Goal: Task Accomplishment & Management: Use online tool/utility

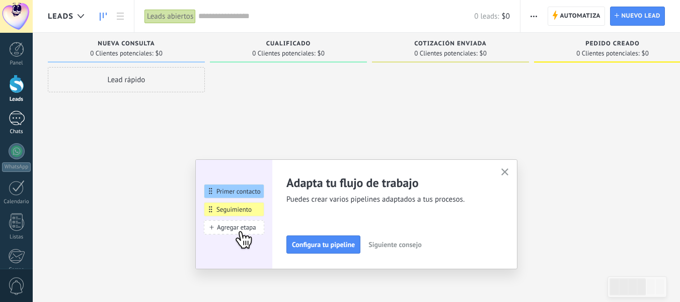
click at [12, 120] on div at bounding box center [17, 118] width 16 height 15
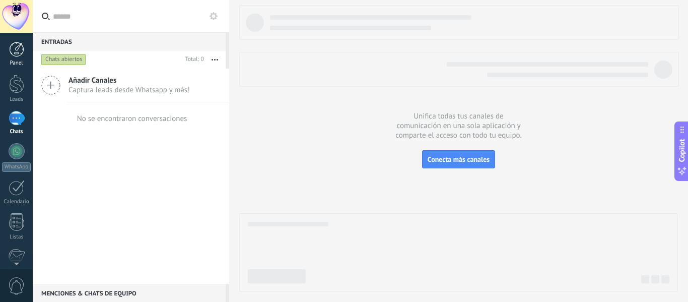
click at [14, 53] on div at bounding box center [16, 49] width 15 height 15
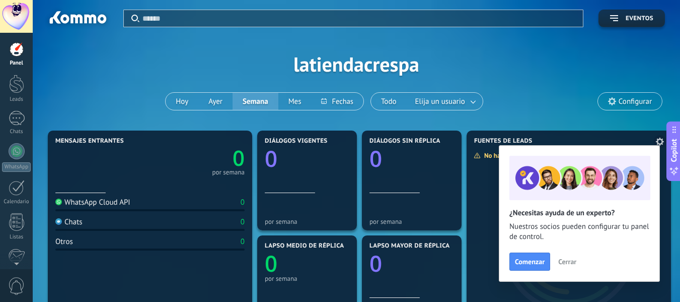
click at [566, 264] on span "Cerrar" at bounding box center [567, 261] width 18 height 7
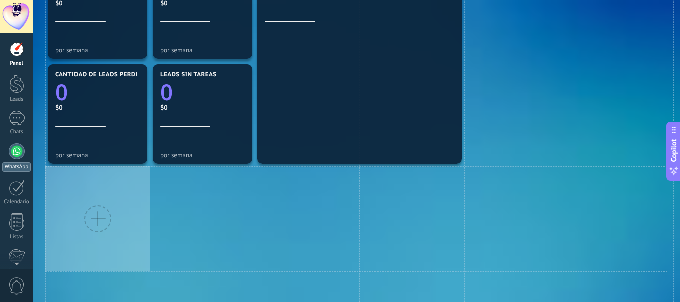
click at [17, 154] on div at bounding box center [17, 151] width 16 height 16
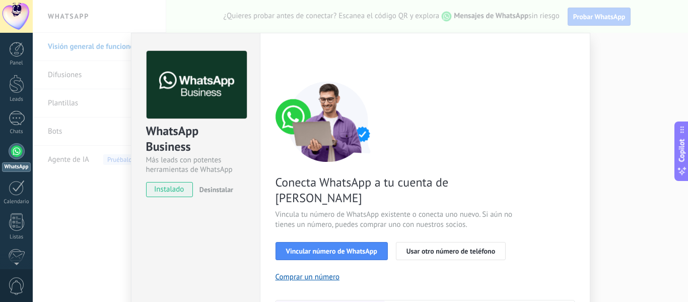
scroll to position [101, 0]
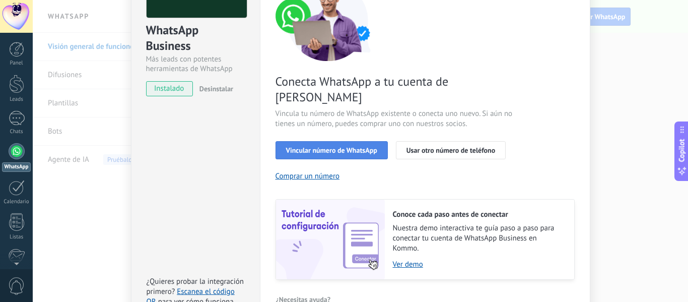
click at [345, 147] on span "Vincular número de WhatsApp" at bounding box center [331, 150] width 91 height 7
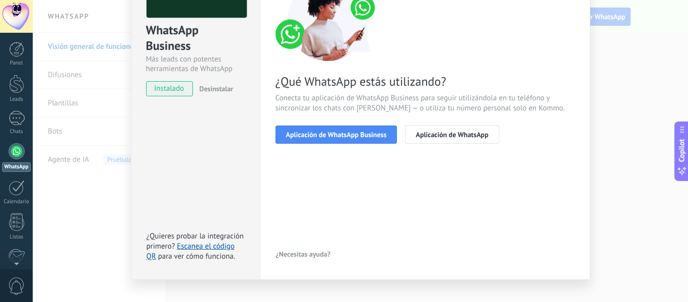
scroll to position [0, 0]
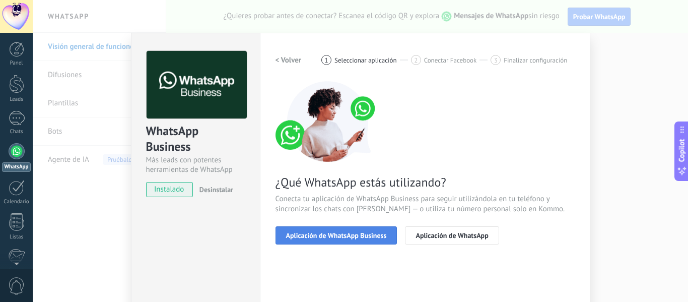
click at [360, 234] on span "Aplicación de WhatsApp Business" at bounding box center [336, 235] width 101 height 7
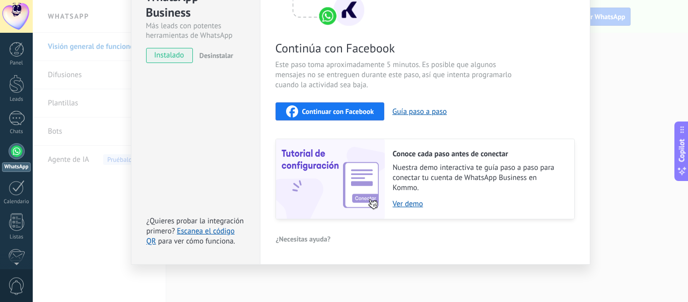
scroll to position [33, 0]
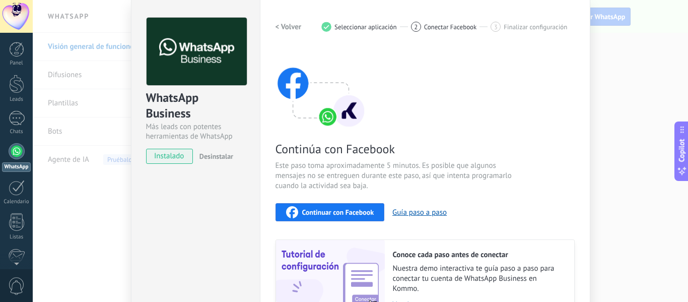
click at [323, 211] on span "Continuar con Facebook" at bounding box center [338, 211] width 72 height 7
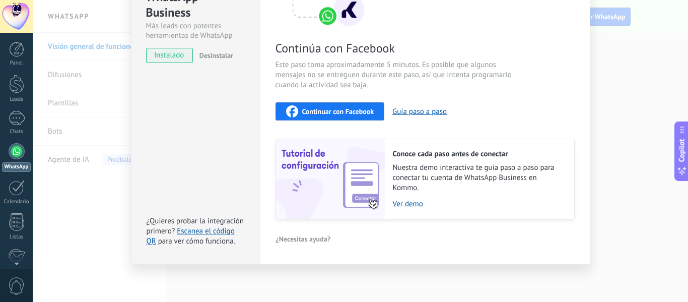
scroll to position [84, 0]
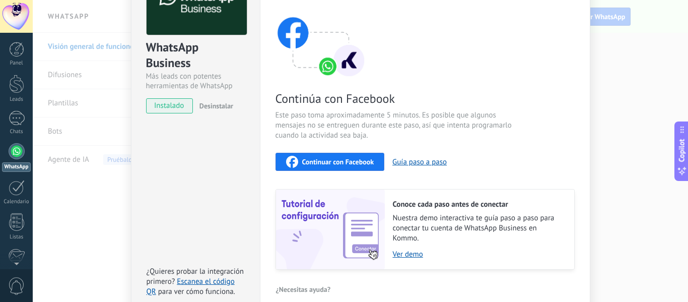
click at [368, 157] on div "Continuar con Facebook" at bounding box center [330, 162] width 88 height 12
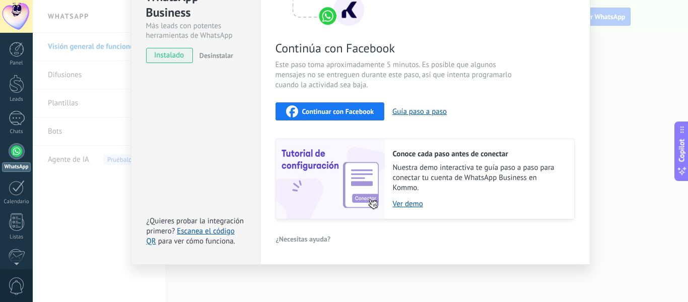
scroll to position [0, 0]
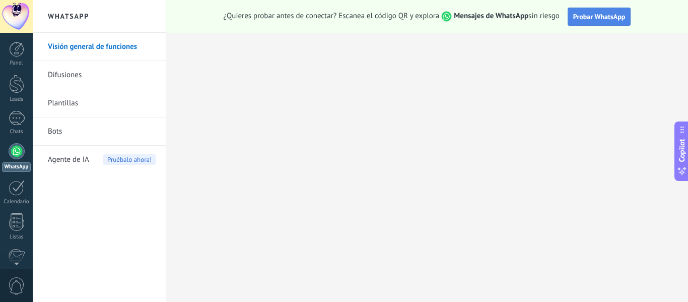
click at [608, 20] on span "Probar WhatsApp" at bounding box center [599, 16] width 52 height 9
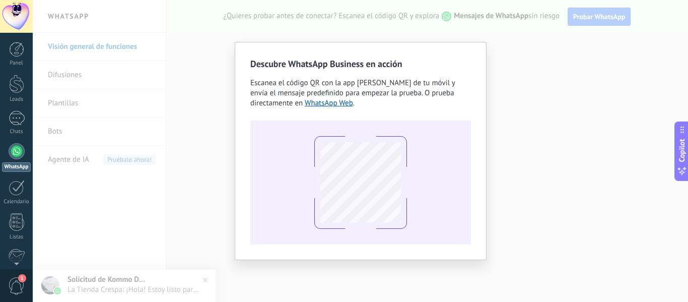
click at [510, 156] on div "Descubre WhatsApp Business en acción Escanea el código QR con la app [PERSON_NA…" at bounding box center [360, 151] width 655 height 302
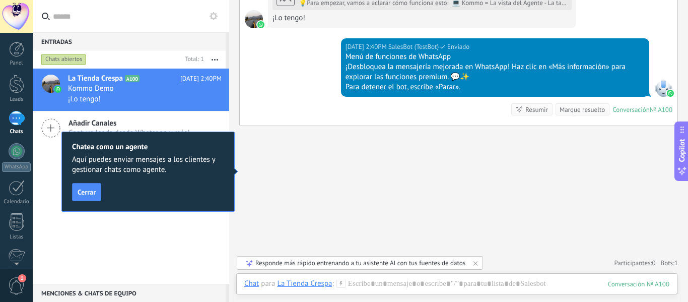
scroll to position [513, 0]
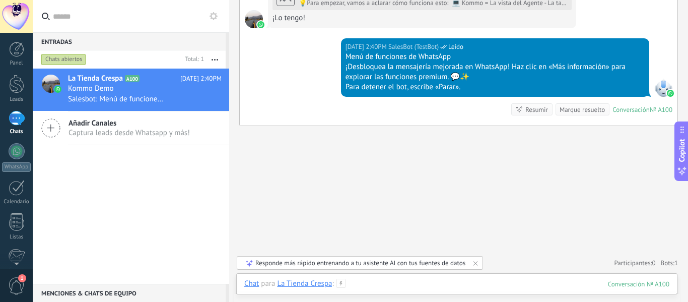
click at [371, 285] on div at bounding box center [456, 293] width 425 height 30
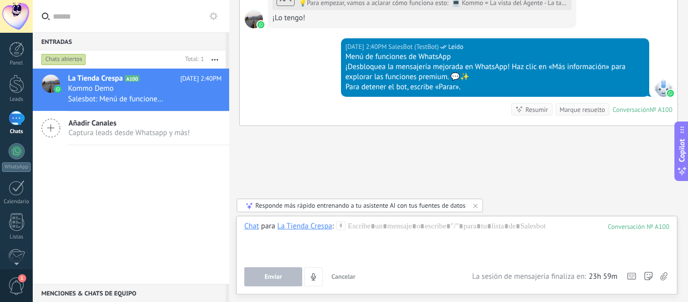
click at [103, 138] on div "Añadir Canales Captura leads desde Whatsapp y más!" at bounding box center [131, 128] width 196 height 34
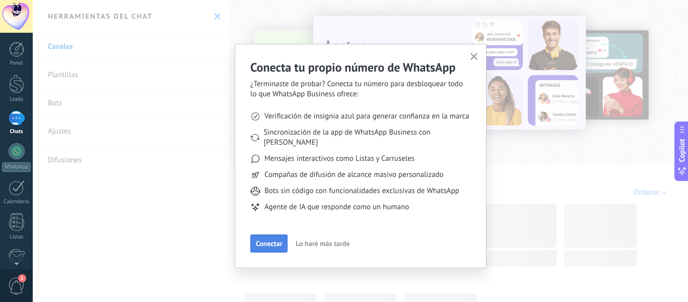
click at [268, 240] on span "Conectar" at bounding box center [269, 243] width 26 height 7
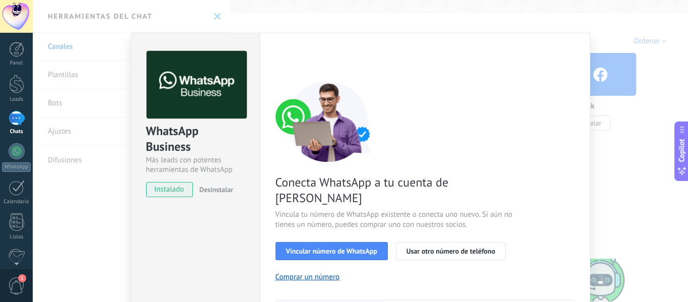
scroll to position [146, 0]
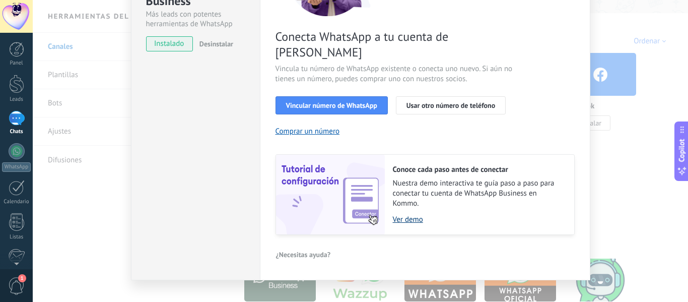
click at [415, 215] on link "Ver demo" at bounding box center [478, 220] width 171 height 10
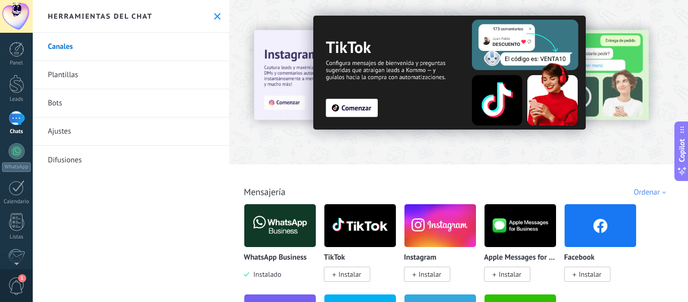
scroll to position [151, 0]
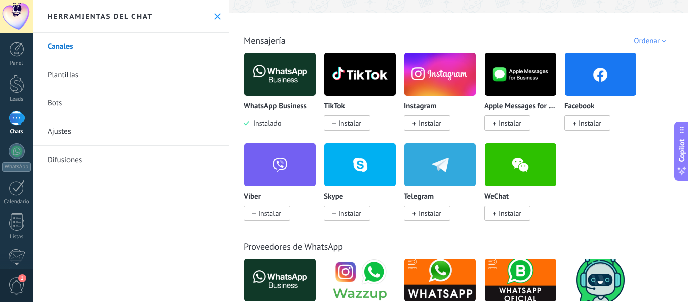
click at [588, 123] on span "Instalar" at bounding box center [590, 122] width 23 height 9
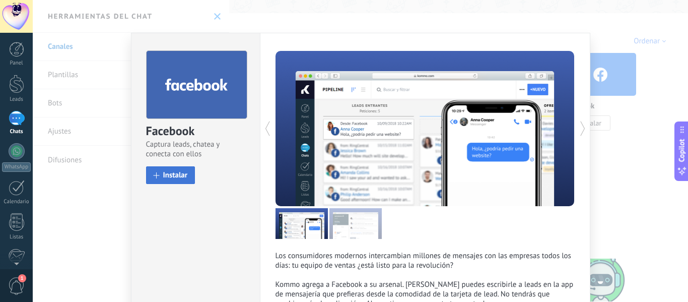
click at [178, 177] on span "Instalar" at bounding box center [175, 175] width 25 height 8
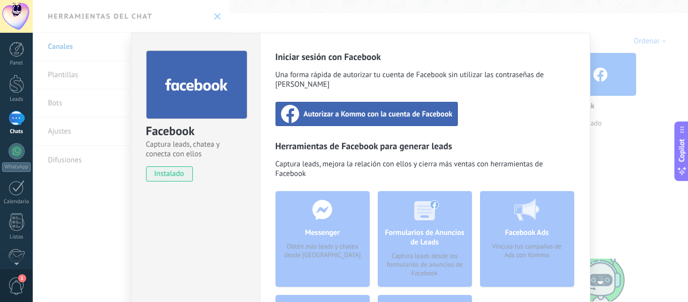
click at [351, 109] on span "Autorizar a Kommo con la cuenta de Facebook" at bounding box center [378, 114] width 149 height 10
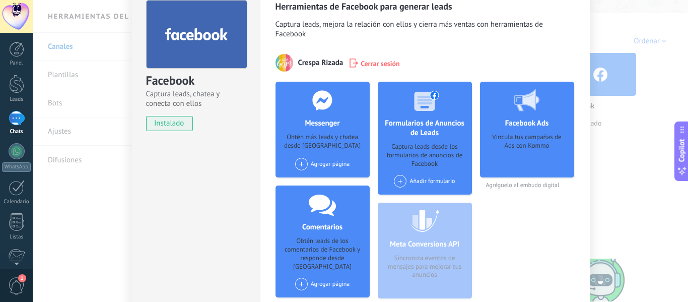
scroll to position [0, 0]
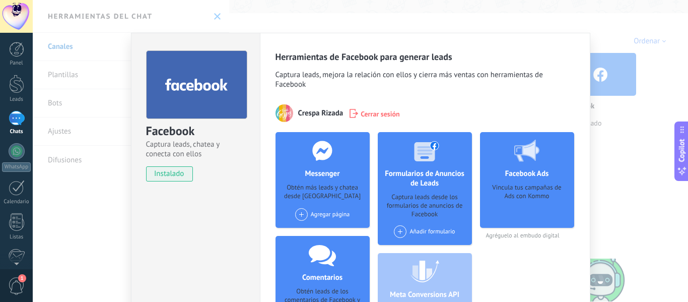
click at [317, 108] on span "Crespa Rizada" at bounding box center [320, 113] width 45 height 10
click at [279, 105] on img at bounding box center [284, 113] width 18 height 18
click at [307, 108] on span "Crespa Rizada" at bounding box center [320, 113] width 45 height 10
click at [164, 174] on span "instalado" at bounding box center [170, 173] width 46 height 15
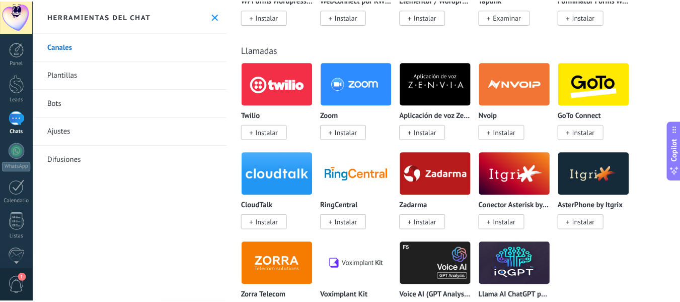
scroll to position [957, 0]
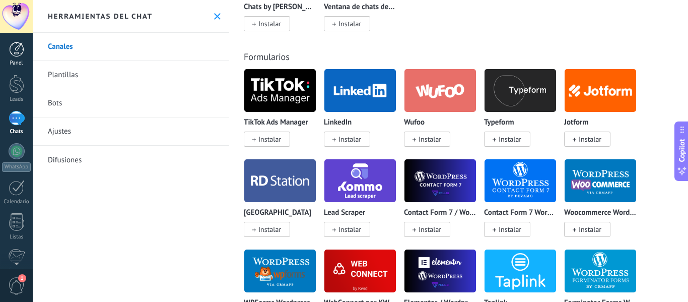
click at [13, 48] on div at bounding box center [16, 49] width 15 height 15
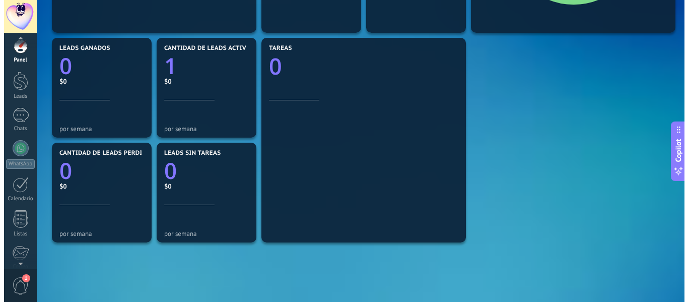
scroll to position [8, 0]
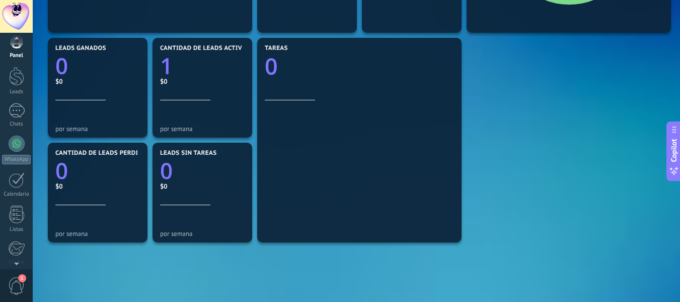
click at [25, 282] on span "1" at bounding box center [16, 286] width 17 height 18
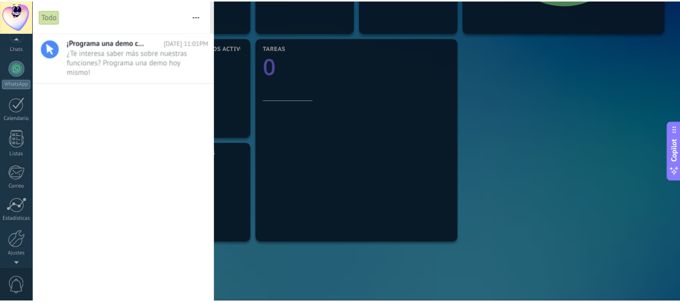
scroll to position [117, 0]
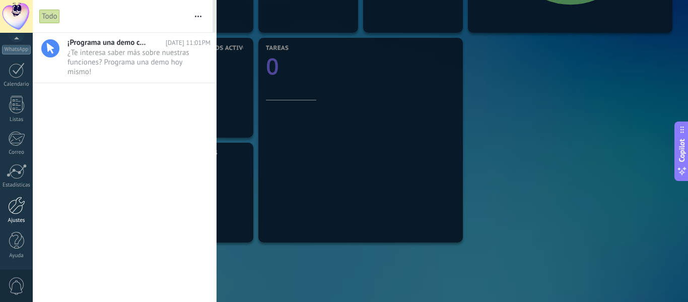
click at [17, 210] on div at bounding box center [16, 205] width 17 height 18
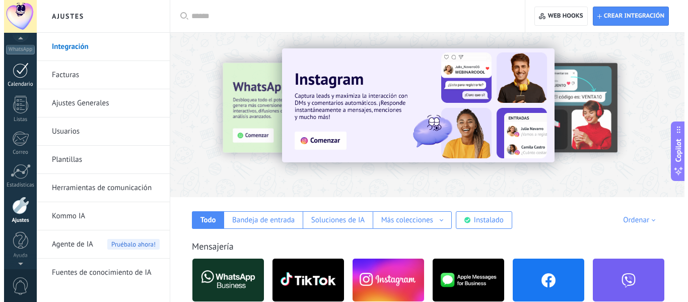
scroll to position [114, 0]
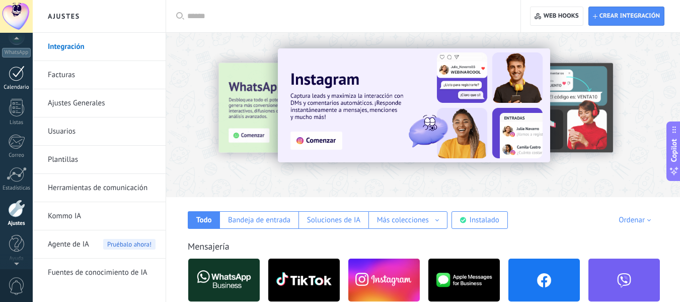
click at [15, 75] on div at bounding box center [17, 73] width 16 height 16
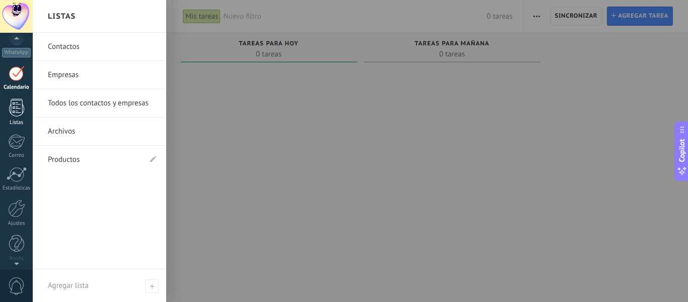
click at [18, 108] on div at bounding box center [16, 108] width 15 height 18
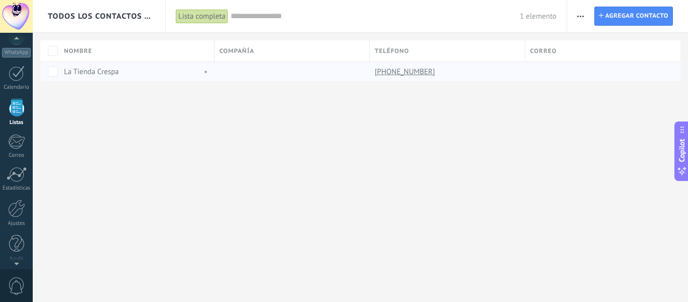
scroll to position [62, 0]
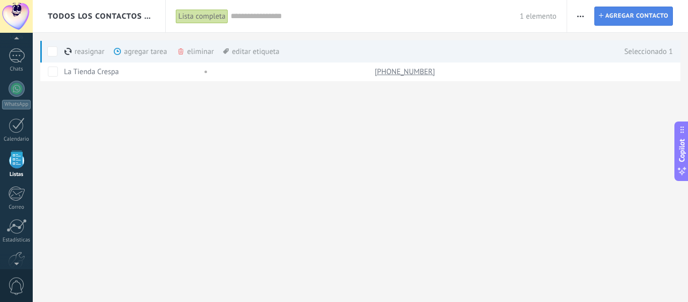
click at [629, 20] on span "Agregar contacto" at bounding box center [636, 16] width 63 height 18
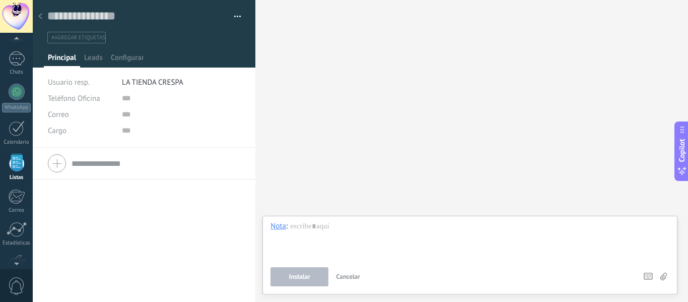
scroll to position [62, 0]
click at [237, 14] on button "button" at bounding box center [234, 16] width 15 height 15
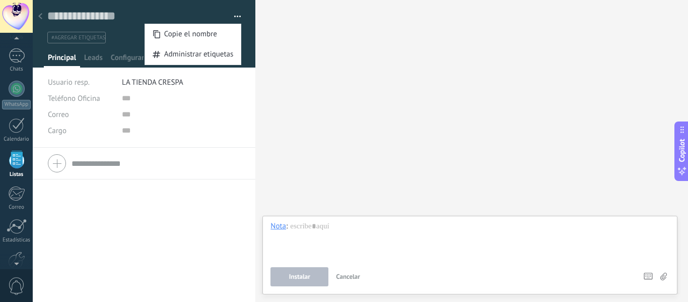
click at [352, 15] on div "Buscar Carga más Participantes:" at bounding box center [471, 151] width 433 height 302
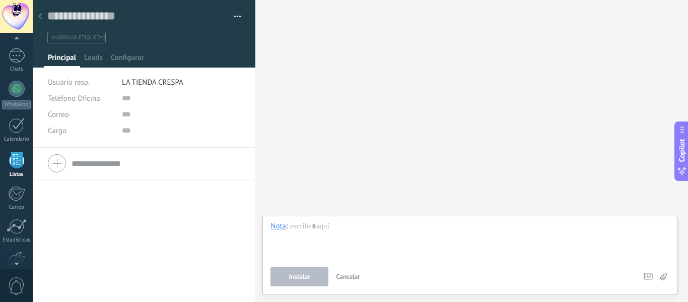
click at [438, 185] on div "Buscar Carga más Participantes:" at bounding box center [471, 151] width 433 height 302
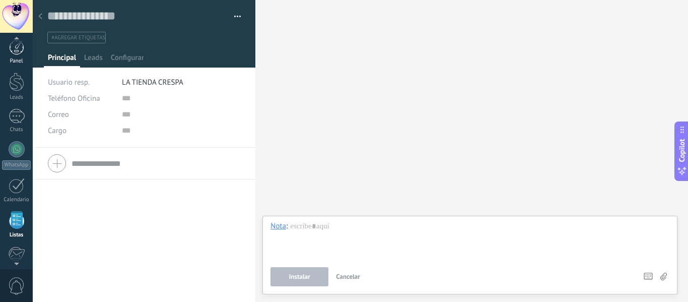
scroll to position [0, 0]
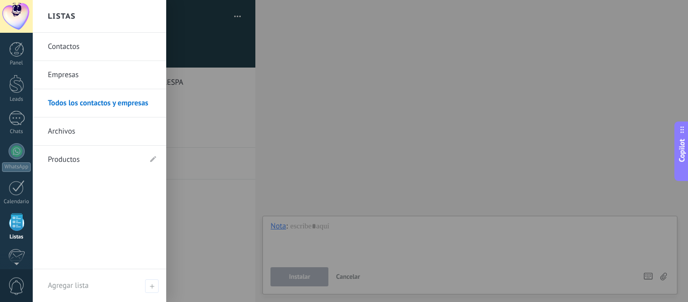
click at [18, 221] on div at bounding box center [16, 222] width 15 height 18
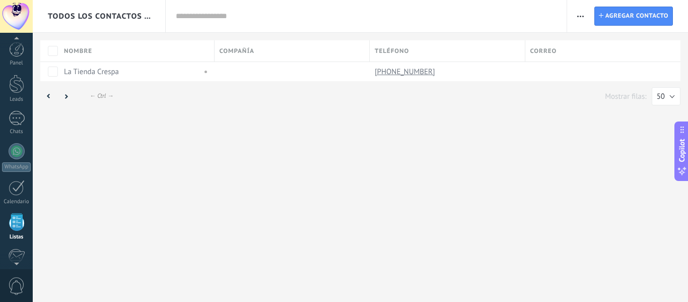
scroll to position [62, 0]
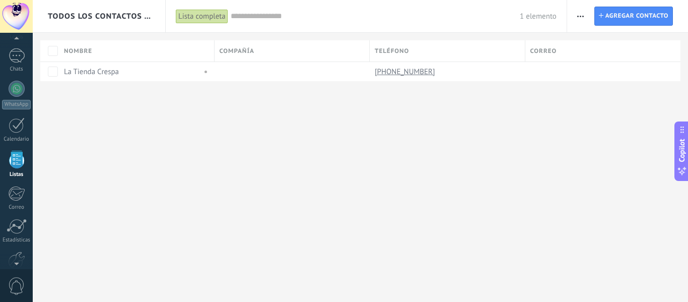
click at [223, 13] on div "Lista completa" at bounding box center [202, 16] width 52 height 15
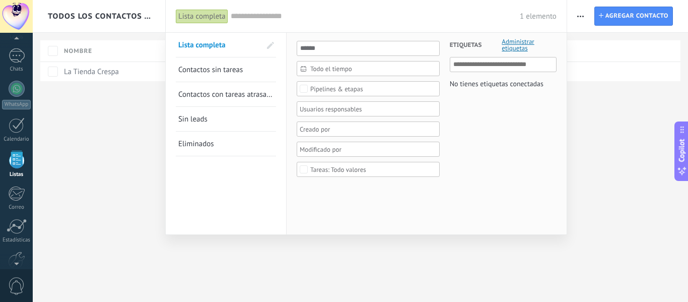
click at [223, 13] on div "Lista completa" at bounding box center [202, 16] width 52 height 15
click at [248, 12] on input "text" at bounding box center [375, 16] width 289 height 11
click at [17, 149] on div at bounding box center [17, 151] width 16 height 16
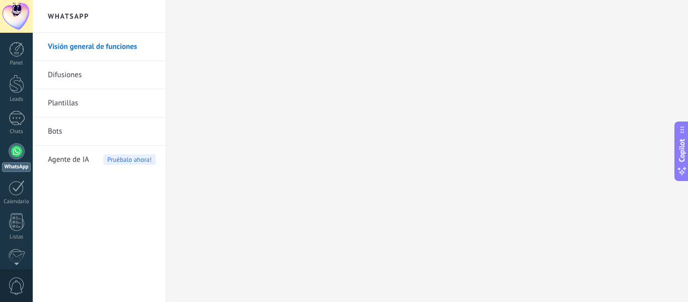
click at [95, 73] on link "Difusiones" at bounding box center [102, 75] width 108 height 28
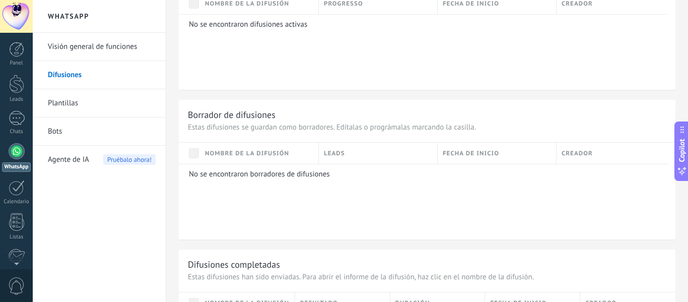
scroll to position [753, 0]
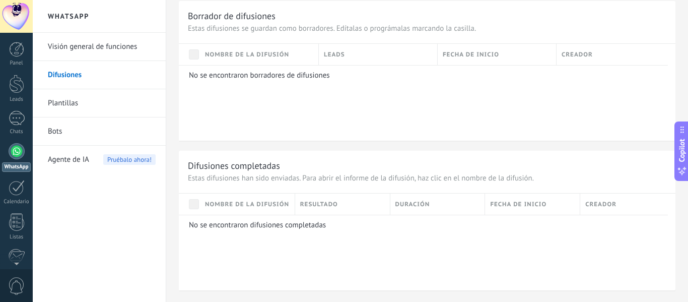
click at [115, 42] on link "Visión general de funciones" at bounding box center [102, 47] width 108 height 28
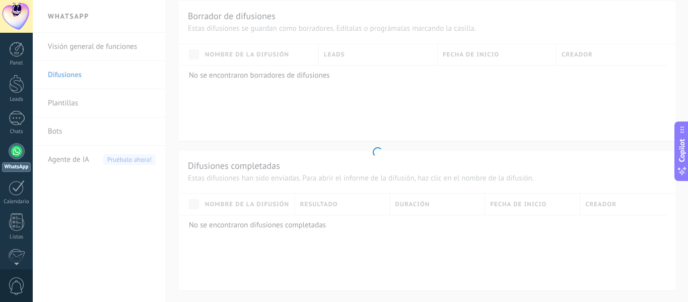
scroll to position [330, 0]
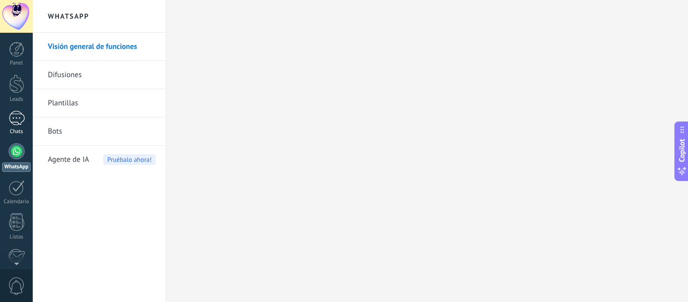
click at [10, 120] on div "1" at bounding box center [17, 118] width 16 height 15
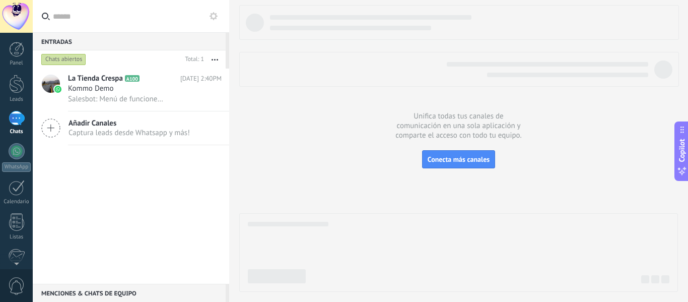
click at [73, 17] on input "text" at bounding box center [137, 16] width 168 height 32
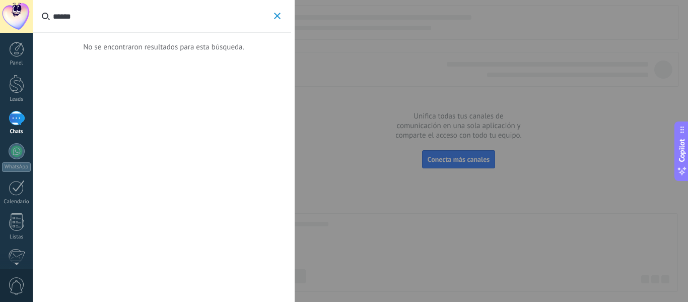
type input "******"
click at [277, 18] on icon "button" at bounding box center [277, 16] width 7 height 7
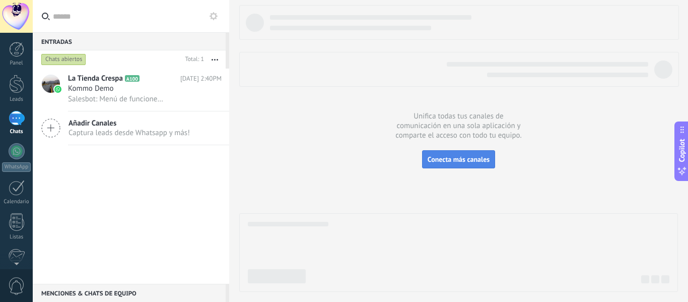
click at [471, 160] on span "Conecta más canales" at bounding box center [458, 159] width 62 height 9
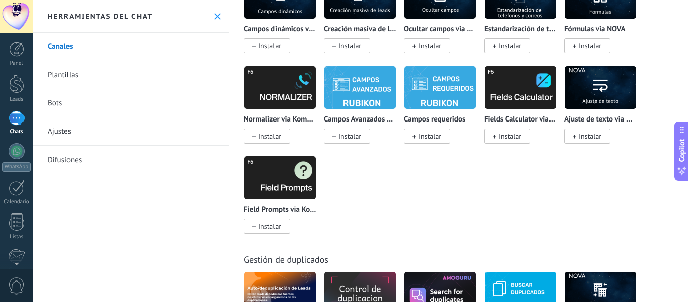
scroll to position [4694, 0]
